Goal: Entertainment & Leisure: Consume media (video, audio)

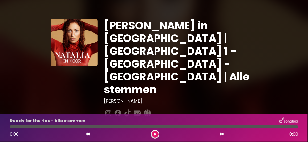
click at [195, 123] on p at bounding box center [154, 126] width 207 height 6
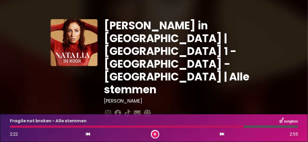
click at [199, 123] on p at bounding box center [154, 126] width 207 height 6
click at [190, 108] on div at bounding box center [181, 113] width 154 height 10
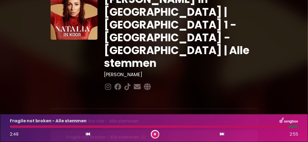
scroll to position [53, 0]
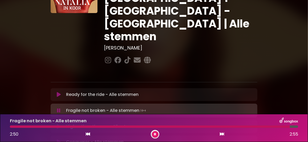
drag, startPoint x: 57, startPoint y: 87, endPoint x: 57, endPoint y: 82, distance: 4.8
click at [57, 124] on icon at bounding box center [59, 126] width 4 height 5
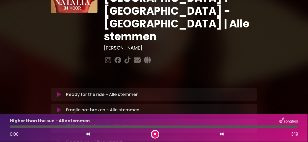
click at [57, 107] on icon at bounding box center [59, 109] width 4 height 5
click at [154, 133] on icon at bounding box center [155, 134] width 2 height 3
click at [155, 133] on icon at bounding box center [155, 134] width 2 height 3
click at [186, 117] on div "Conqueror - Alle stemmen 0:19 3:34" at bounding box center [154, 128] width 308 height 28
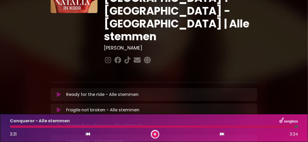
click at [155, 136] on icon at bounding box center [155, 134] width 2 height 3
